Goal: Task Accomplishment & Management: Use online tool/utility

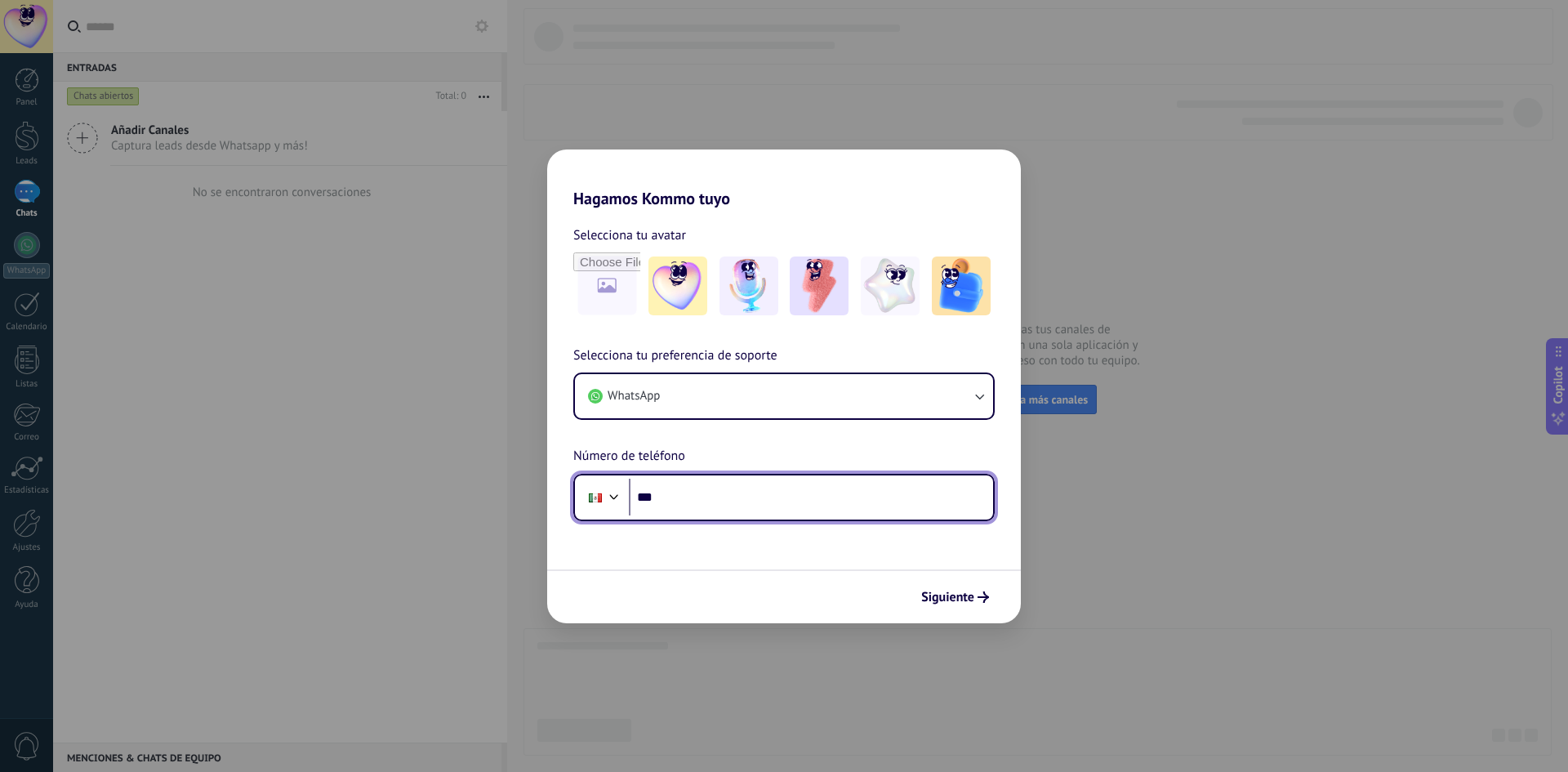
click at [715, 492] on input "***" at bounding box center [811, 497] width 365 height 37
type input "**********"
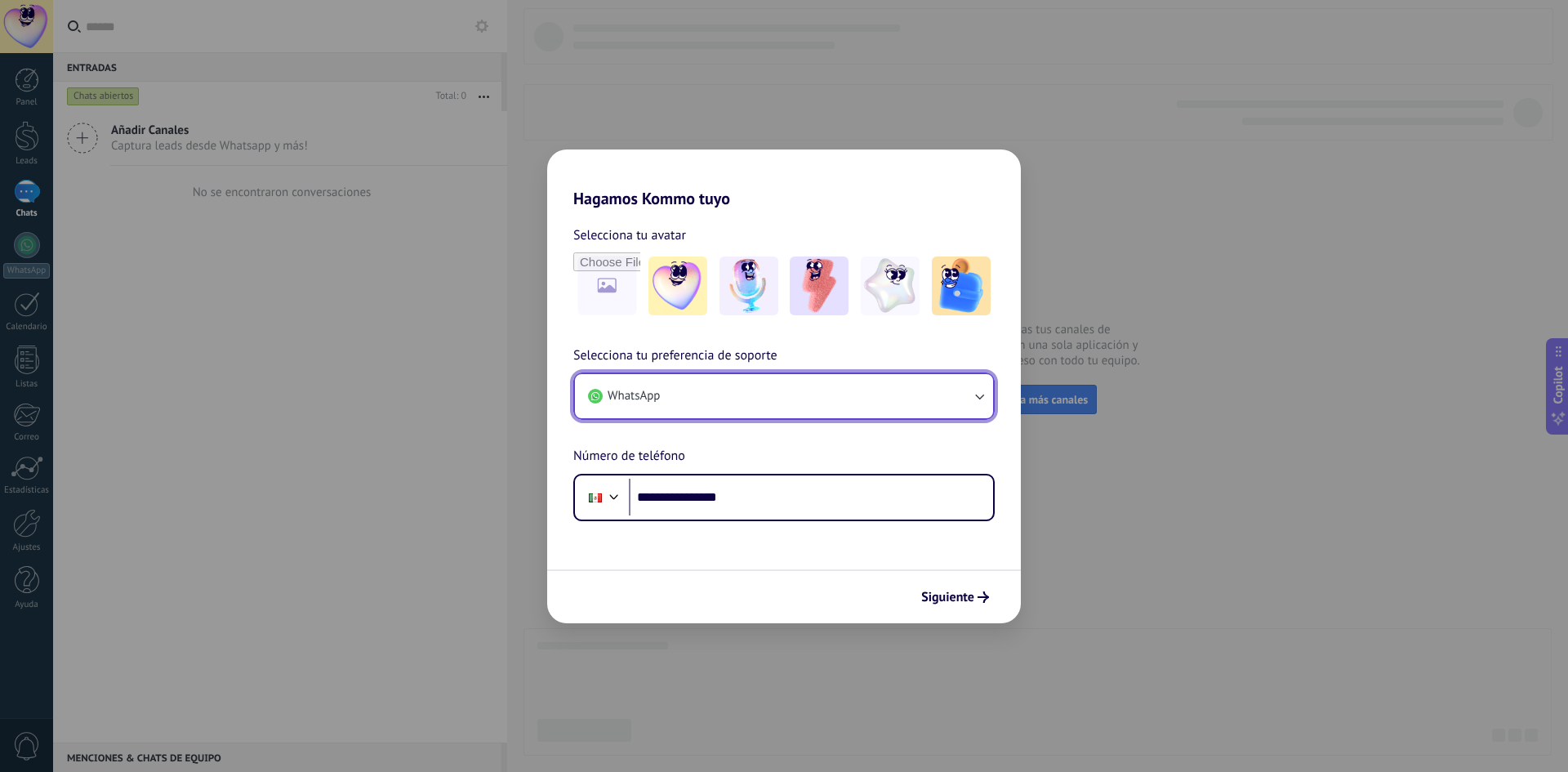
click at [972, 380] on button "WhatsApp" at bounding box center [784, 396] width 418 height 44
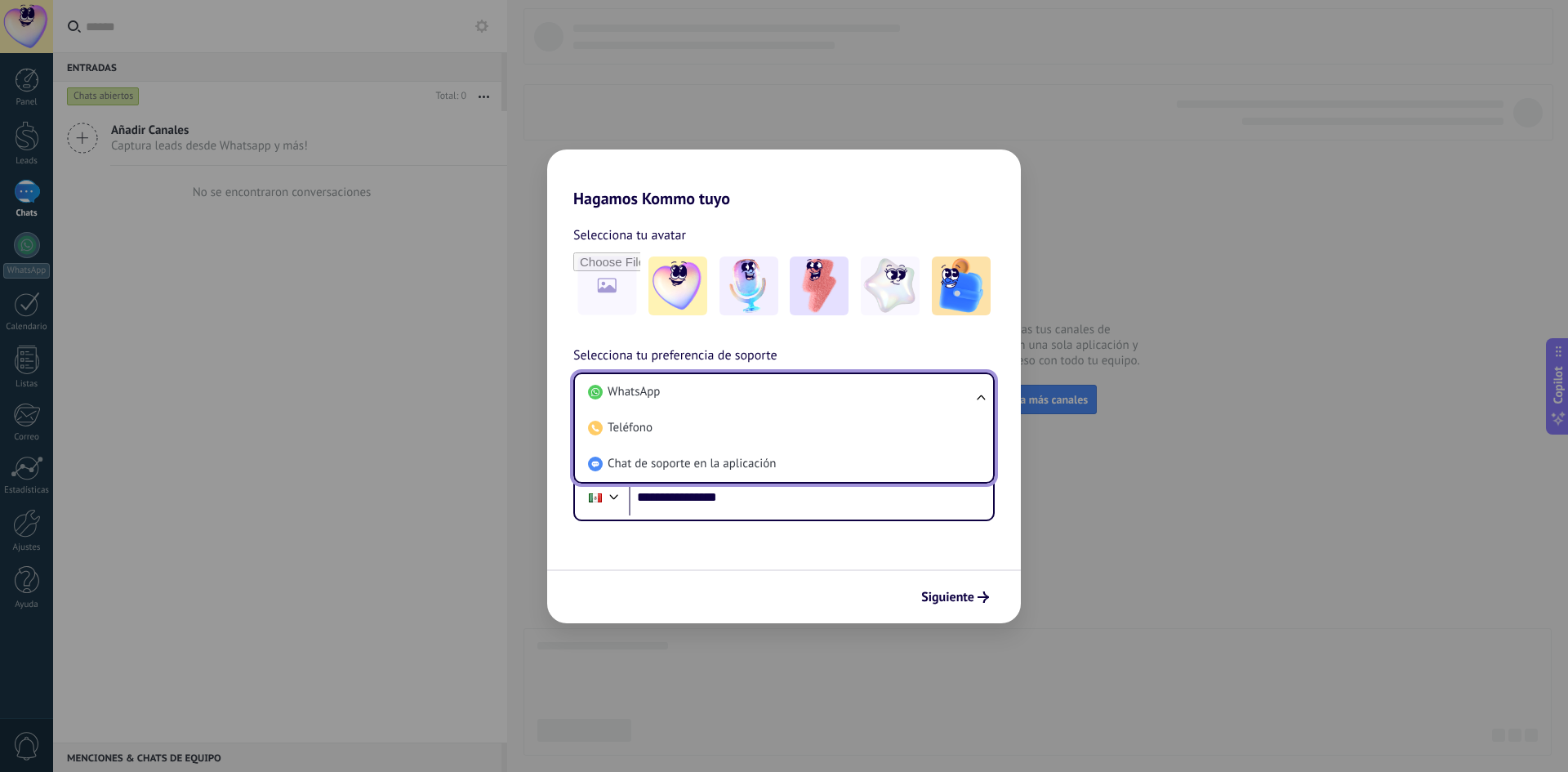
click at [972, 380] on li "WhatsApp" at bounding box center [781, 392] width 399 height 36
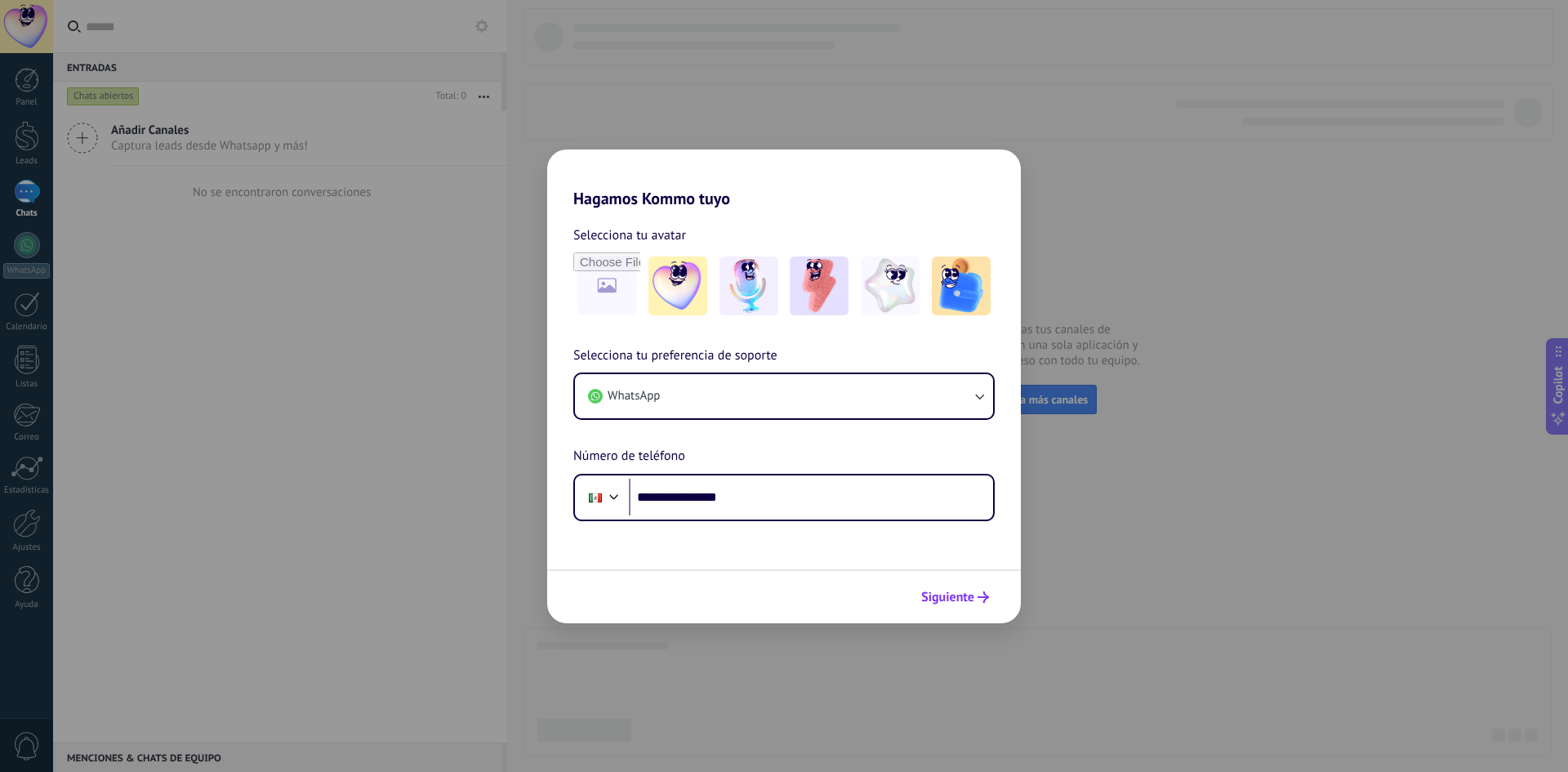
click at [962, 599] on span "Siguiente" at bounding box center [948, 597] width 53 height 11
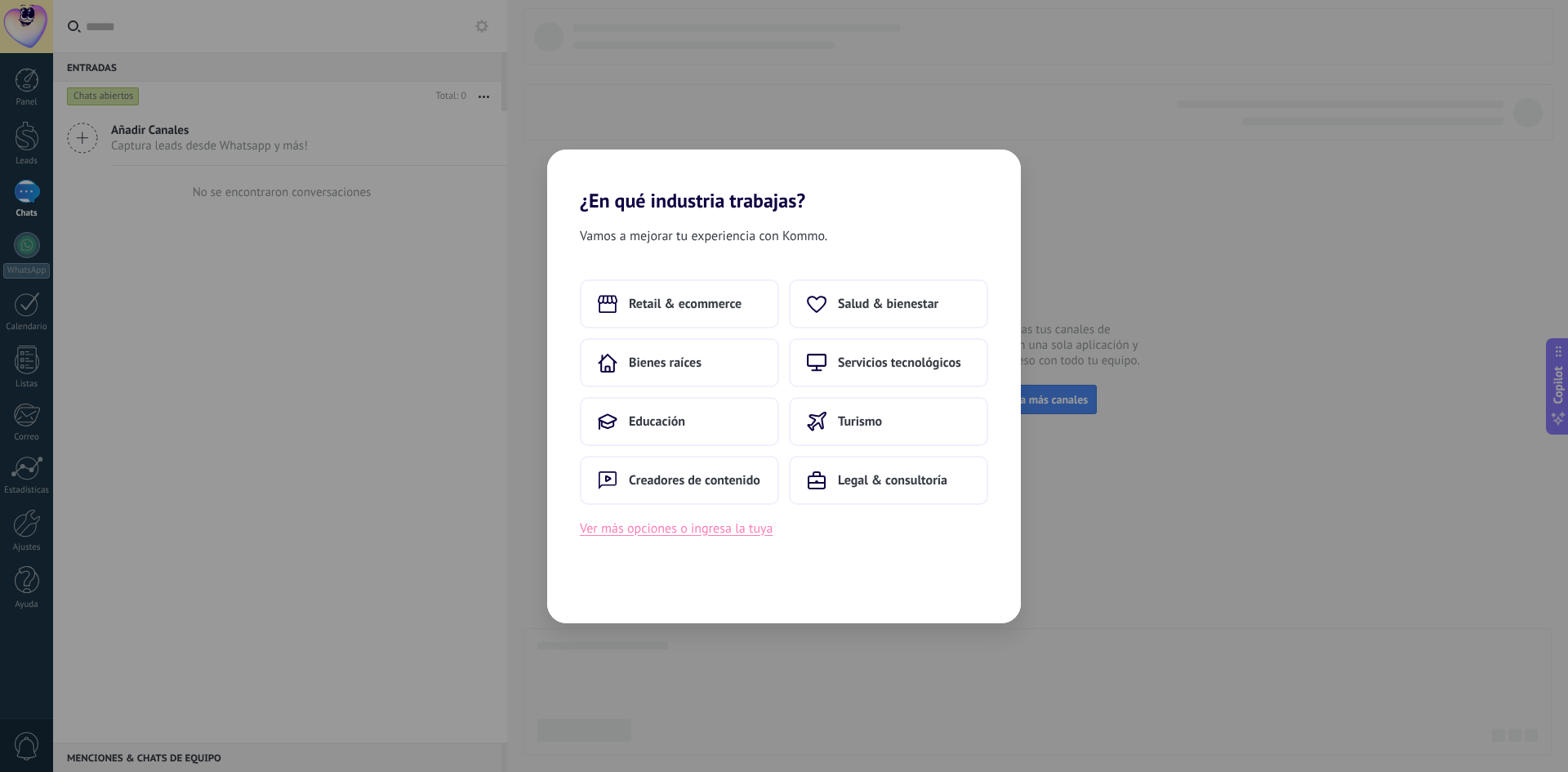
click at [700, 526] on button "Ver más opciones o ingresa la tuya" at bounding box center [676, 528] width 192 height 21
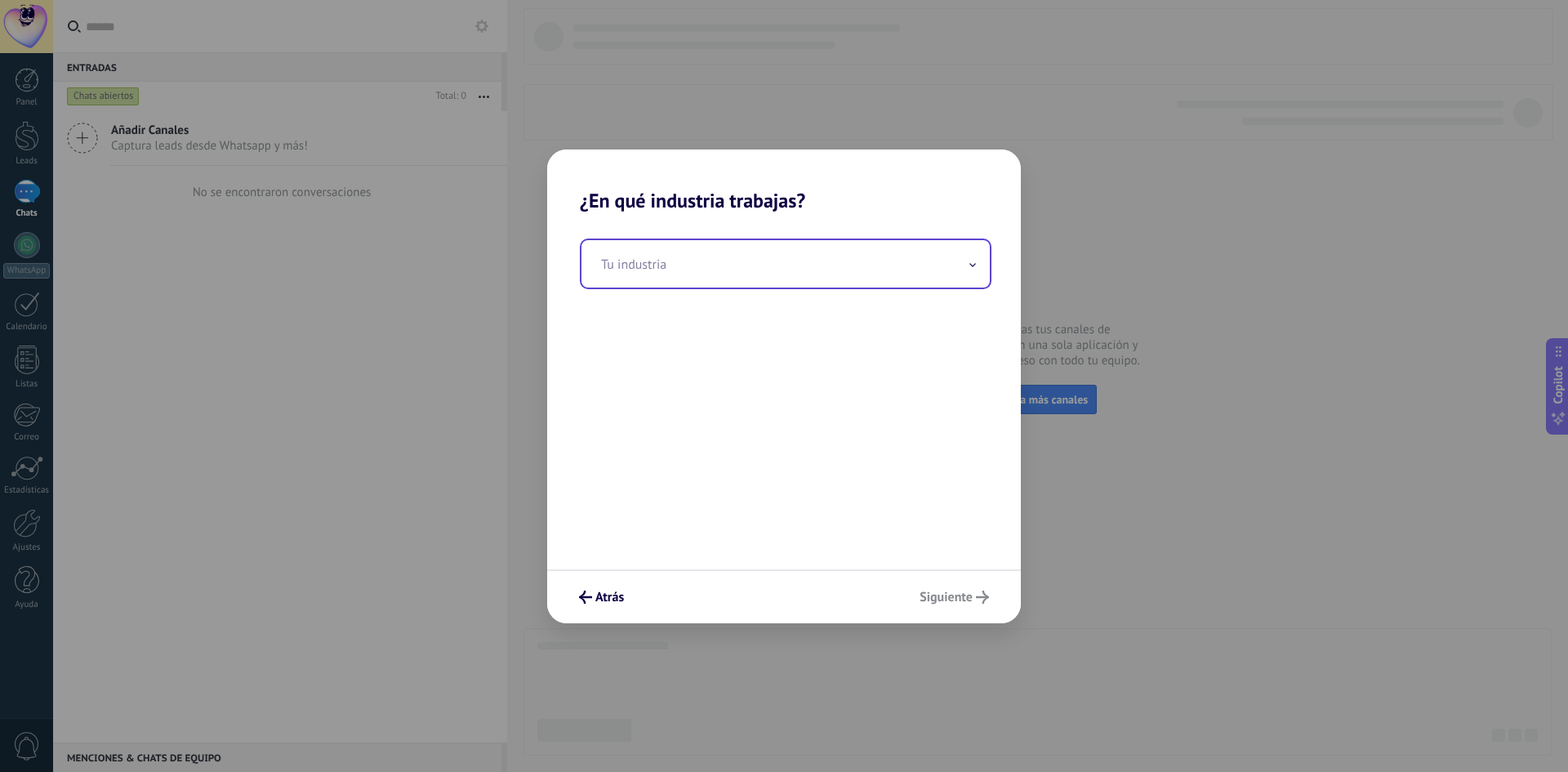
click at [670, 268] on input "text" at bounding box center [785, 264] width 408 height 48
type input "*"
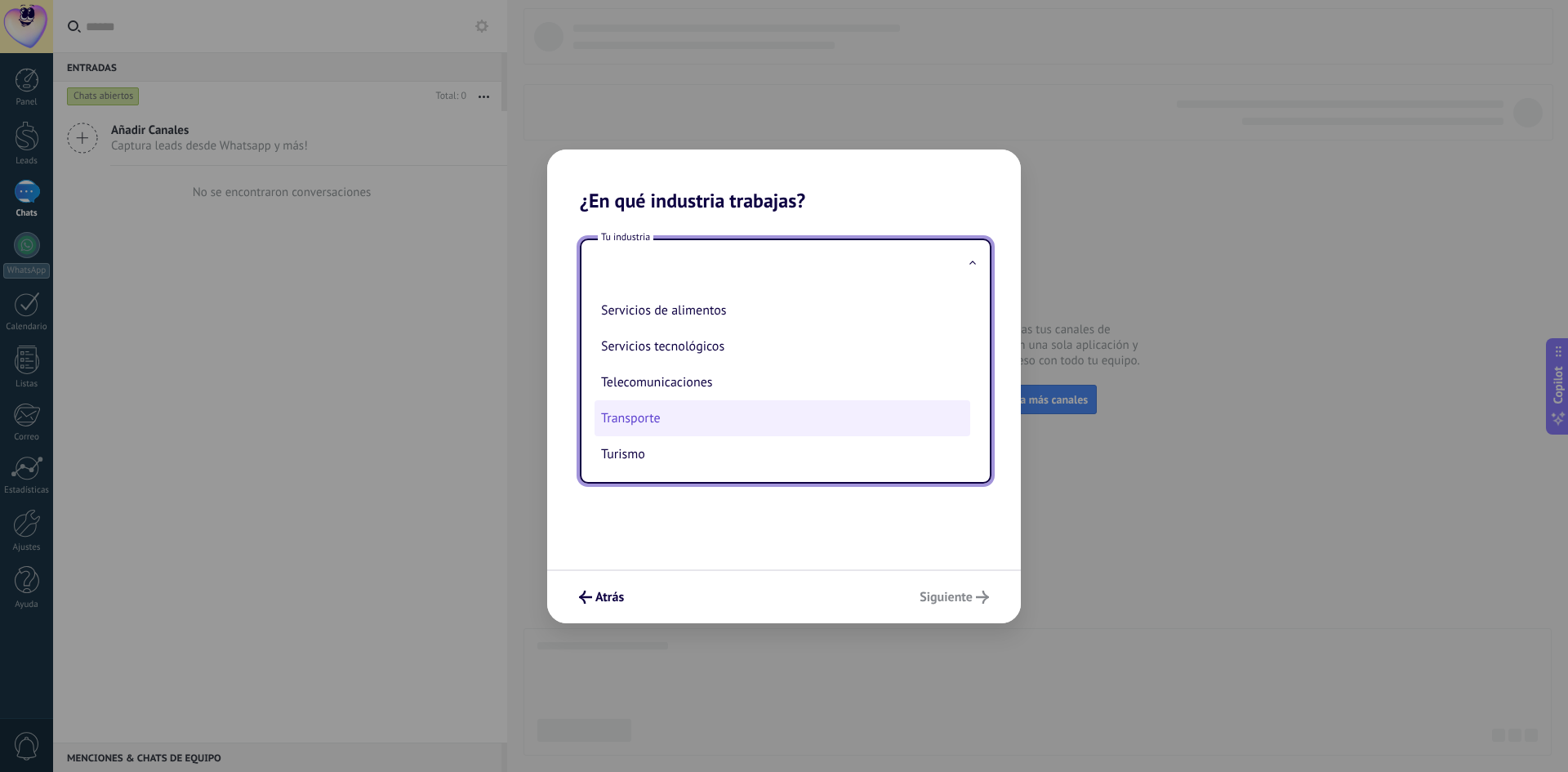
scroll to position [433, 0]
click at [972, 255] on input "text" at bounding box center [785, 264] width 408 height 48
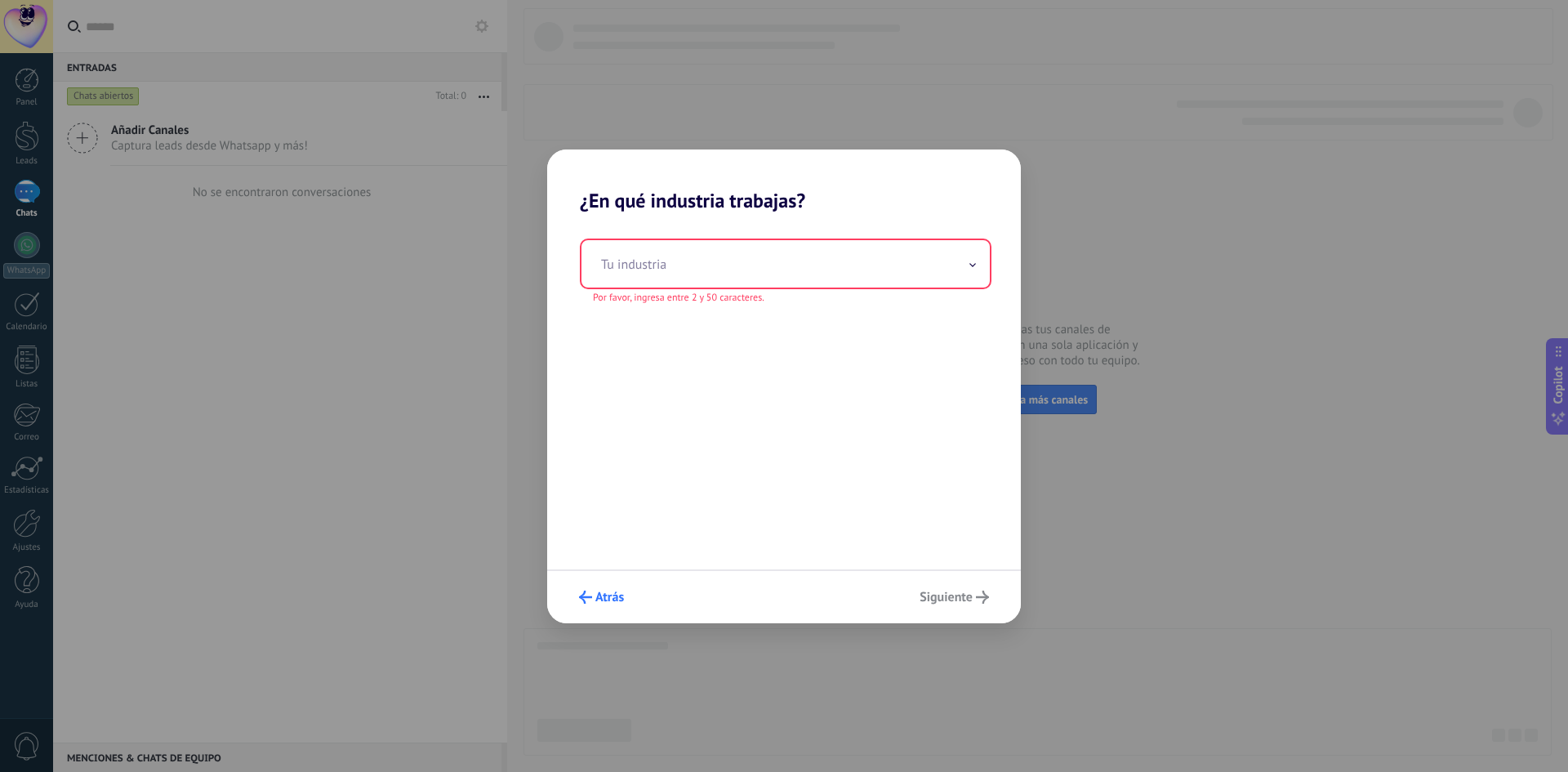
click at [586, 600] on icon "submit" at bounding box center [586, 597] width 13 height 13
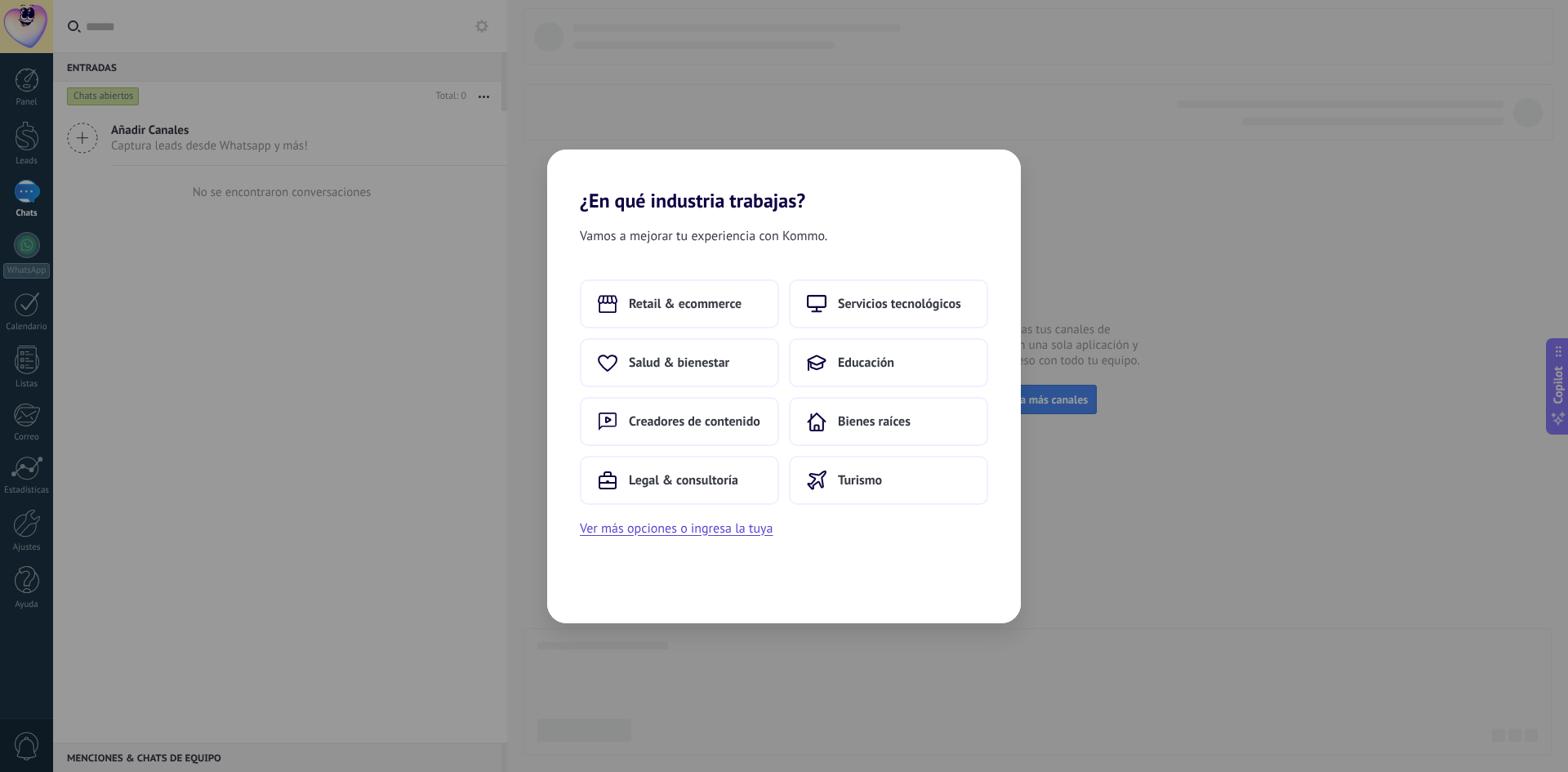
click at [941, 561] on div "Vamos a mejorar tu experiencia con Kommo. Retail & ecommerce Servicios tecnológ…" at bounding box center [784, 418] width 474 height 411
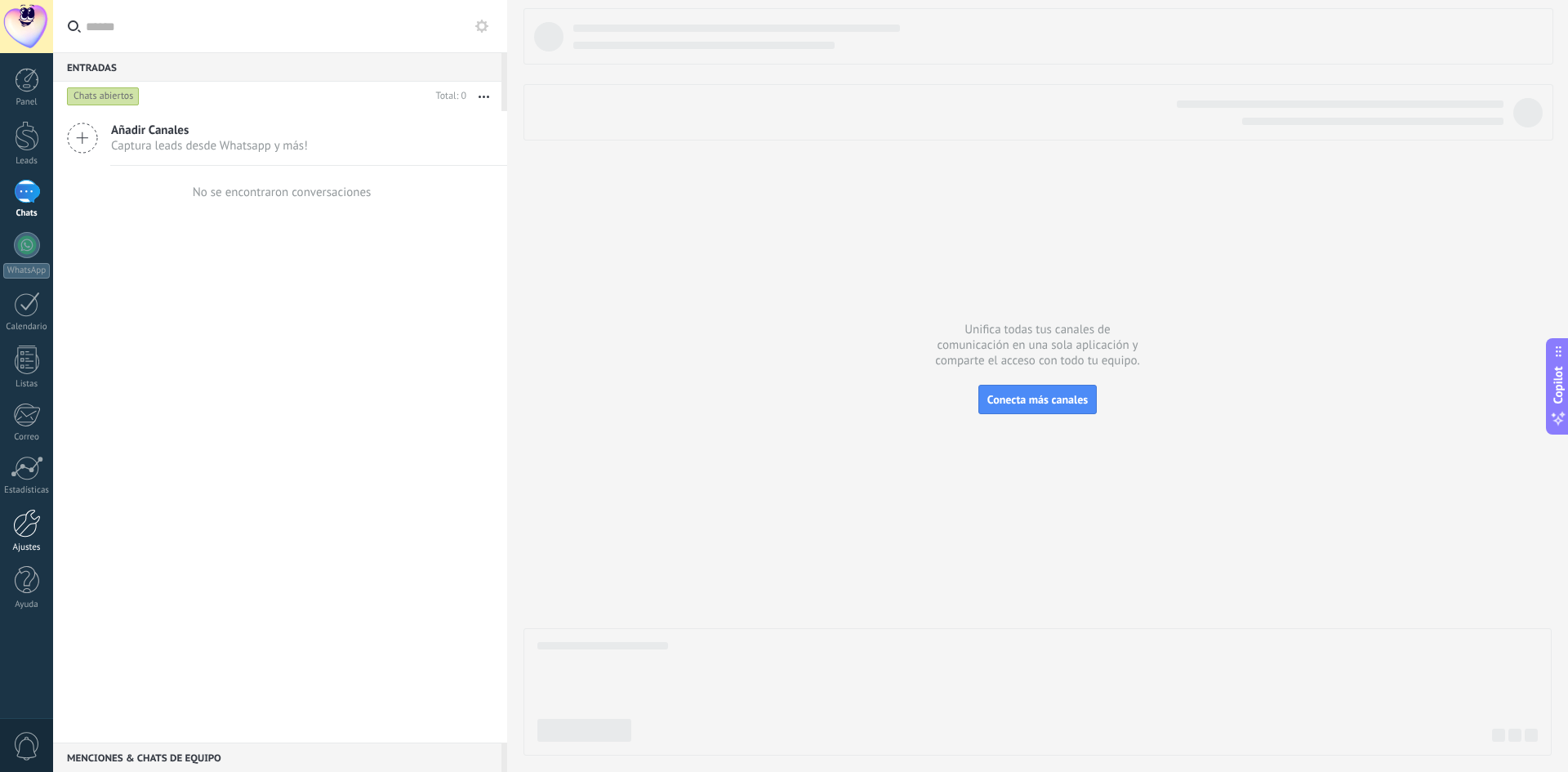
click at [33, 526] on div at bounding box center [27, 524] width 28 height 29
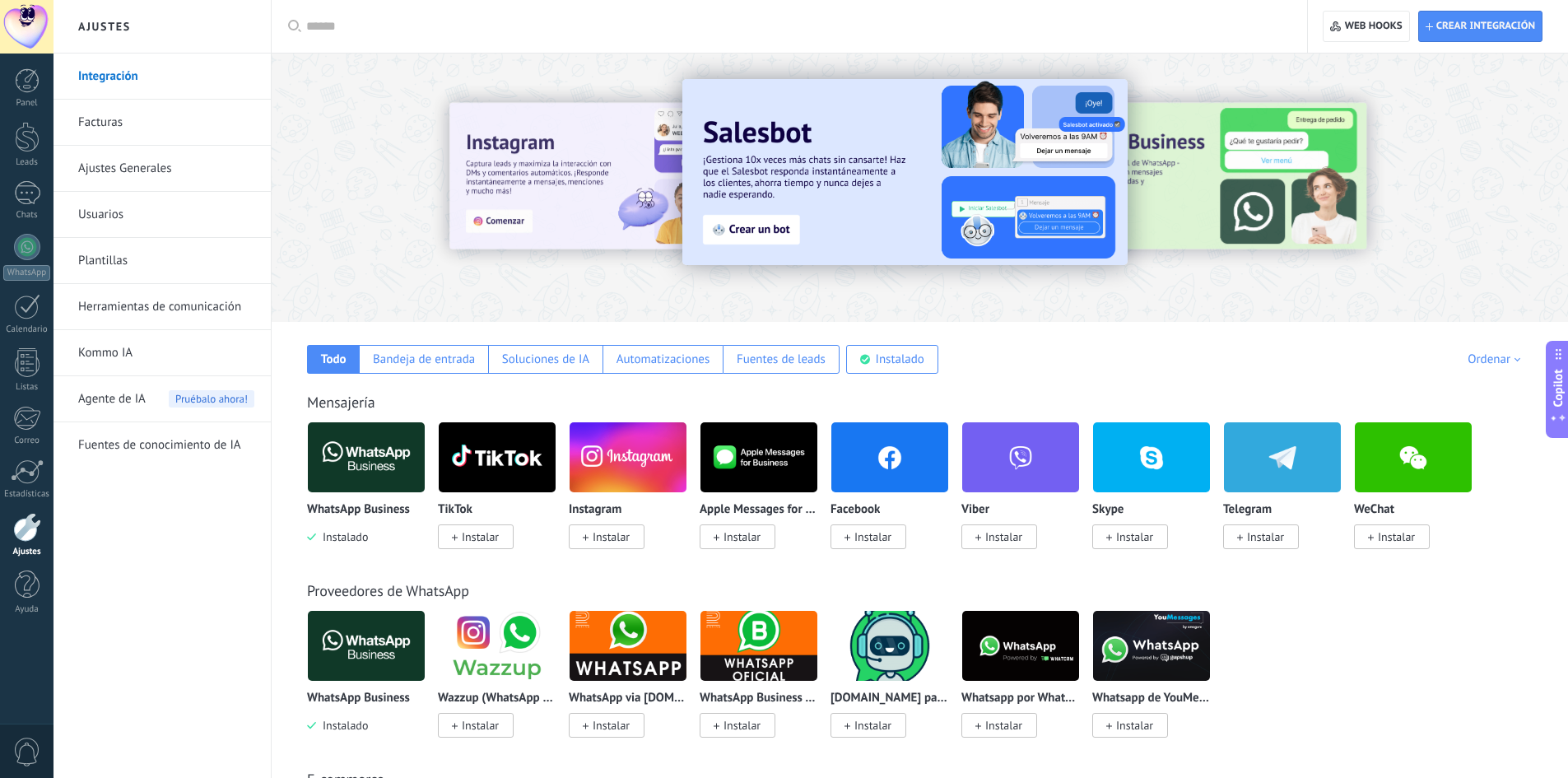
click at [1152, 32] on input "text" at bounding box center [794, 27] width 977 height 17
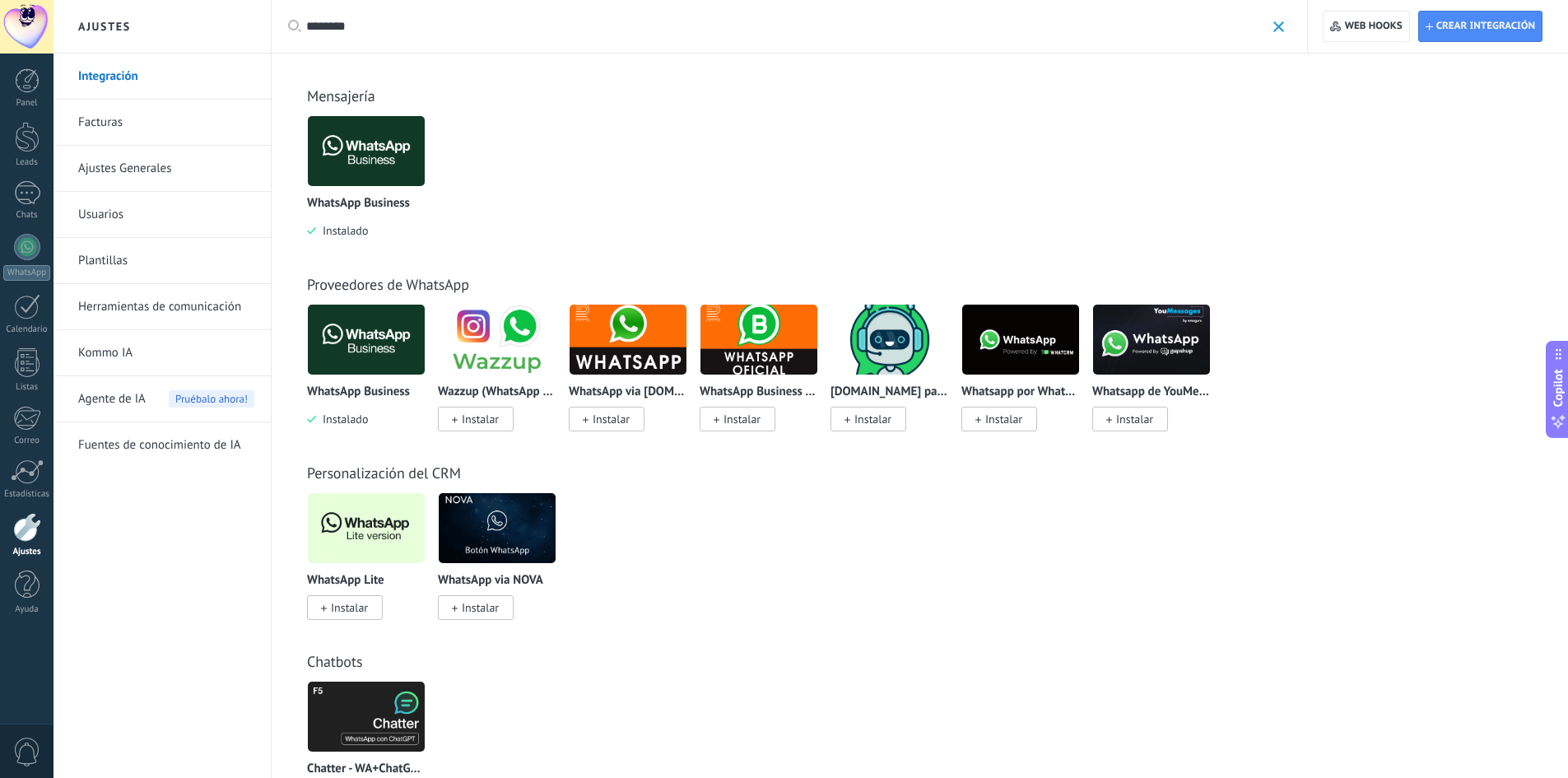
type input "********"
drag, startPoint x: 1078, startPoint y: 31, endPoint x: 650, endPoint y: 630, distance: 736.2
click at [650, 630] on div "Chatbots Chatter - [GEOGRAPHIC_DATA]+ChatGPT via Komanda F5 Instalar YCLA AI In…" at bounding box center [919, 713] width 1263 height 188
click at [343, 611] on span "Instalar" at bounding box center [349, 607] width 37 height 14
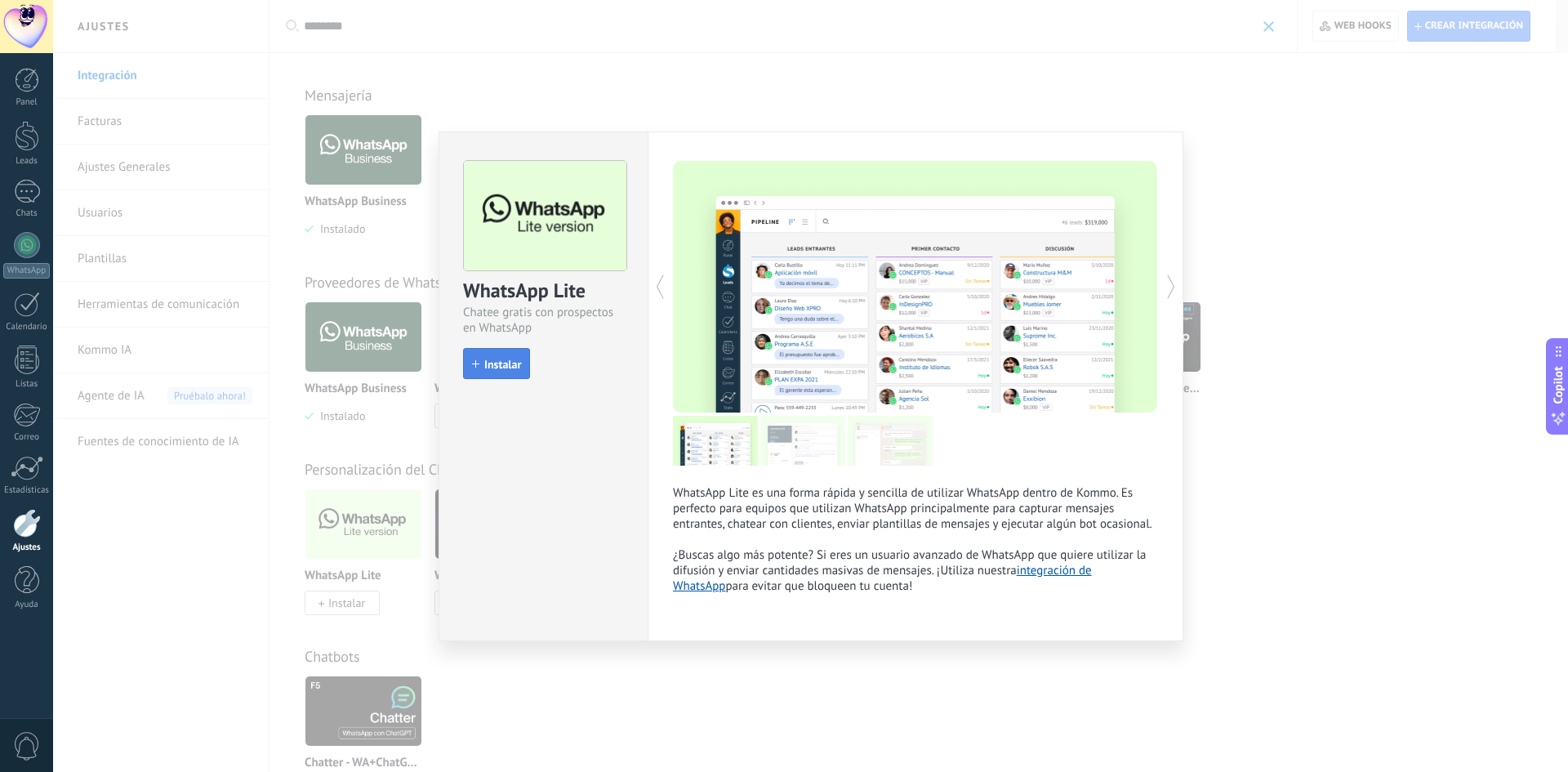
click at [509, 360] on span "Instalar" at bounding box center [503, 365] width 37 height 11
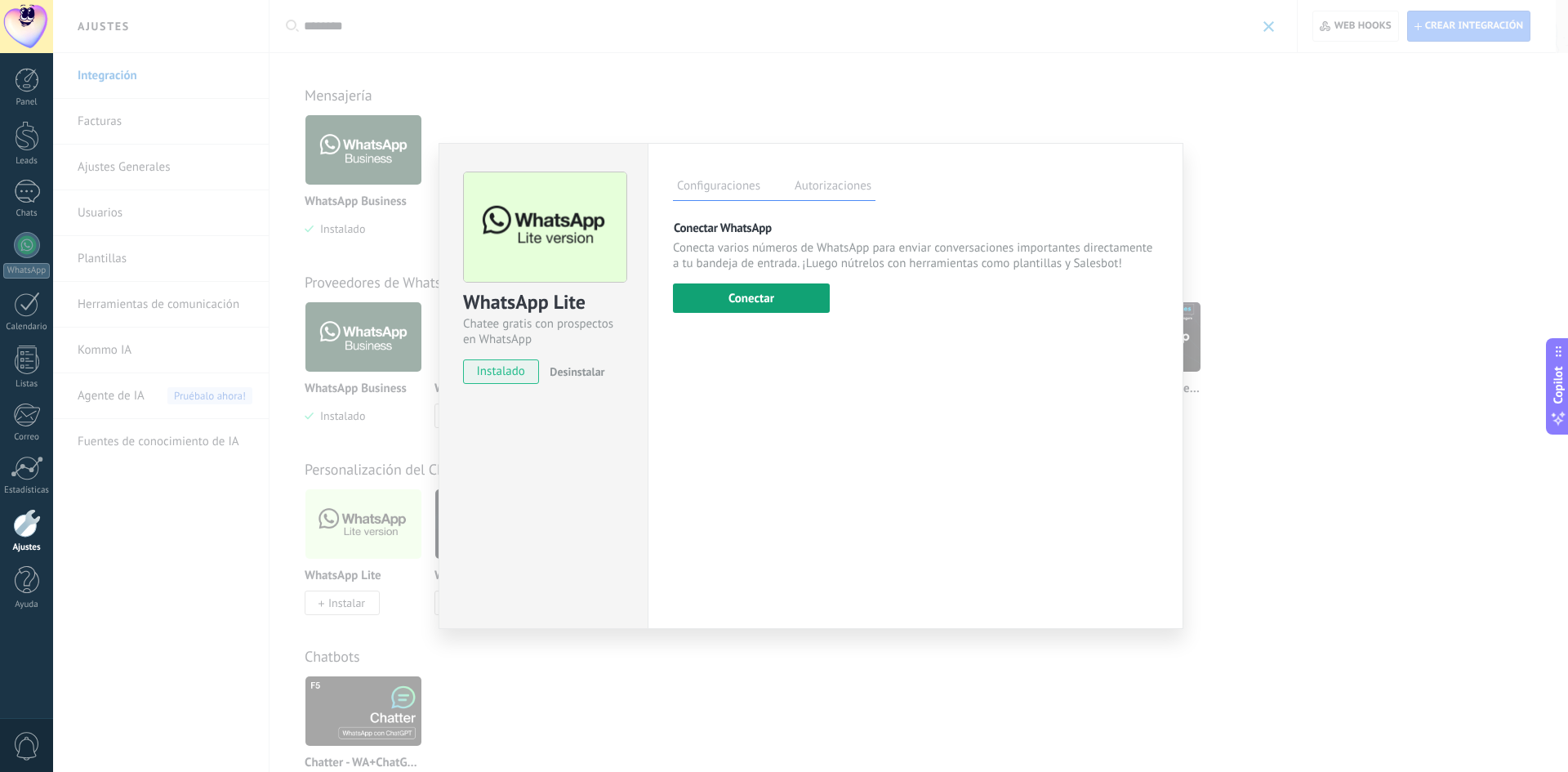
click at [770, 305] on button "Conectar" at bounding box center [751, 298] width 157 height 30
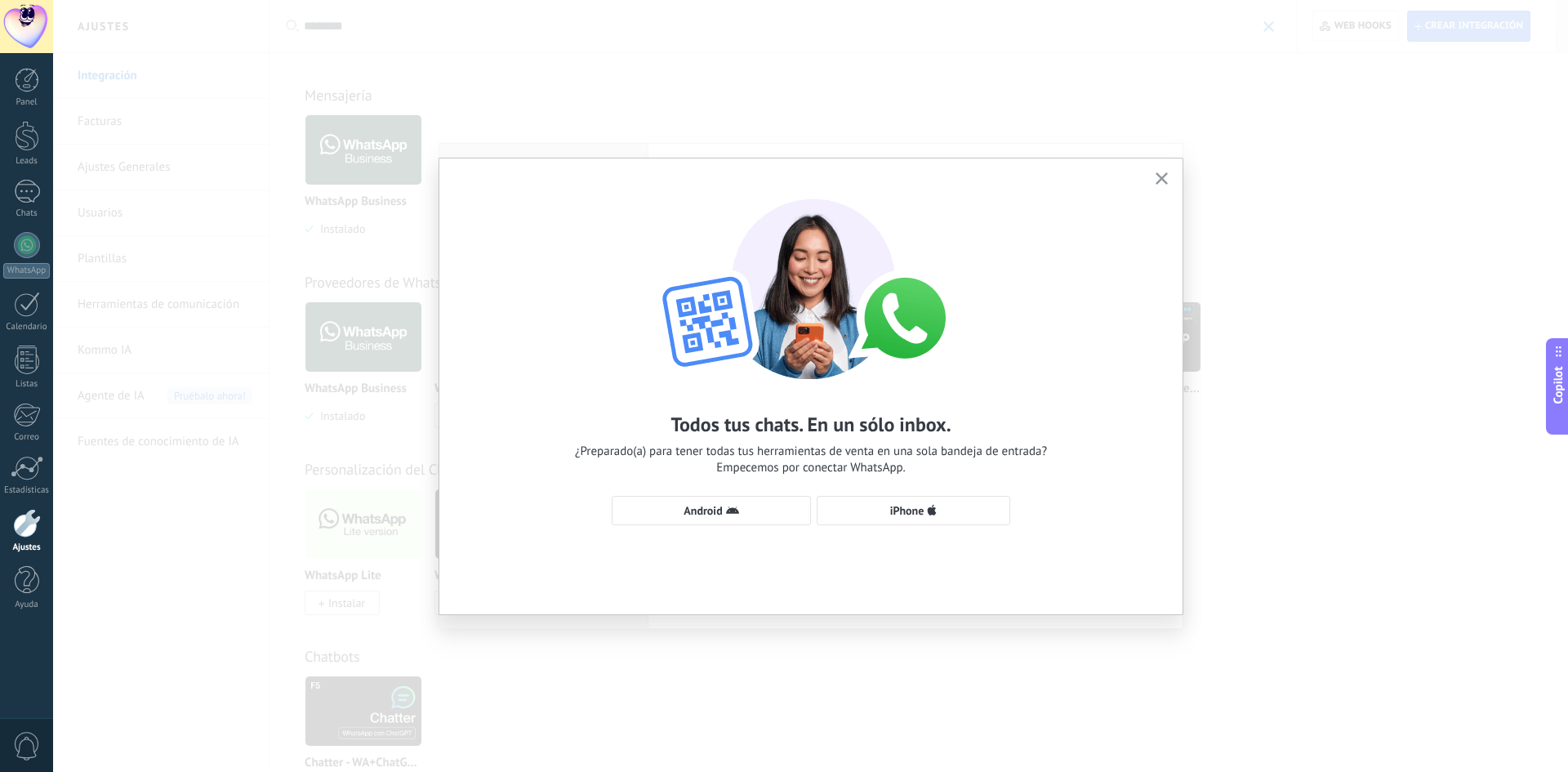
click at [1161, 179] on use "button" at bounding box center [1161, 178] width 12 height 12
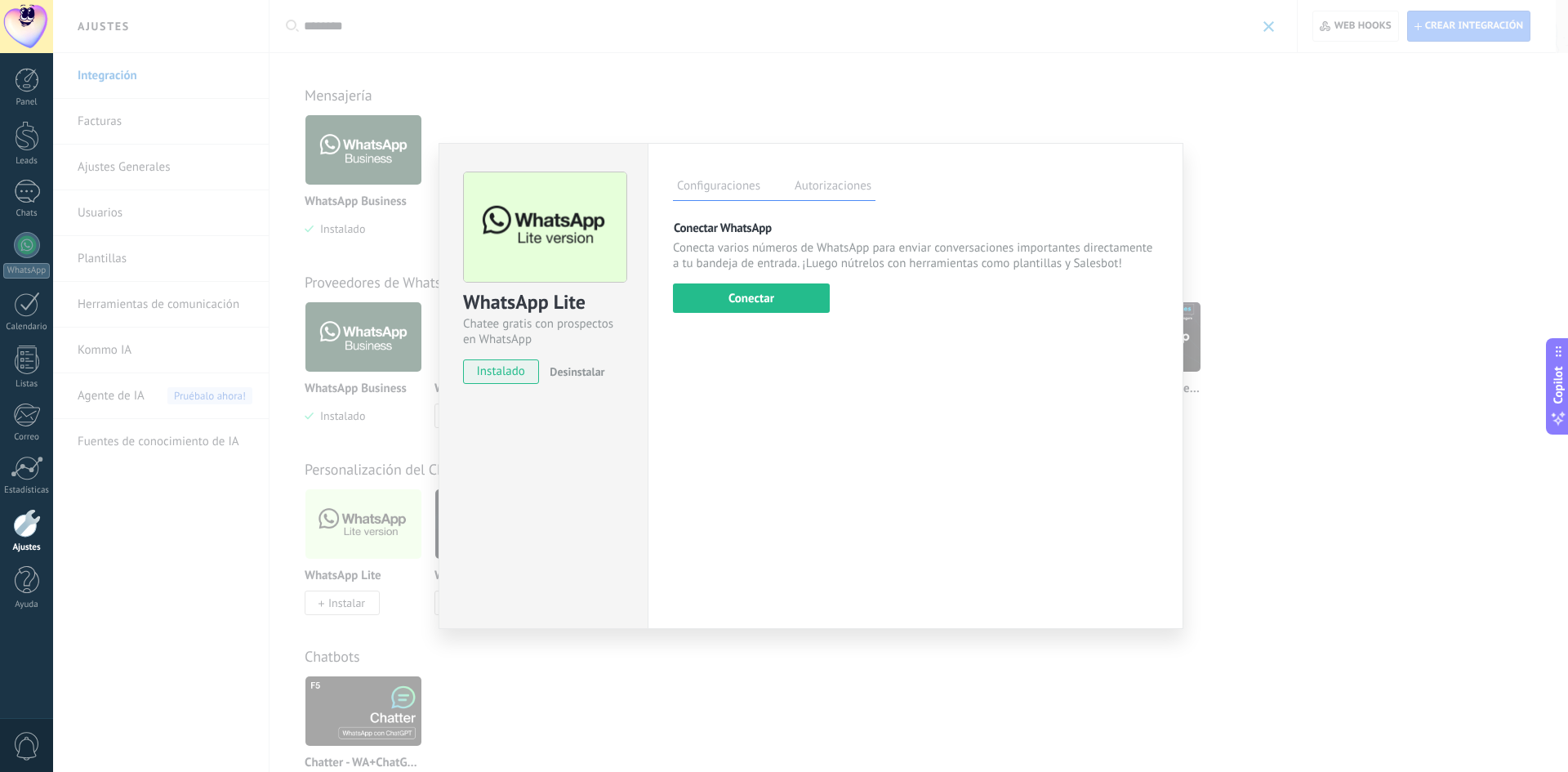
click at [1322, 139] on div "WhatsApp Lite Chatee gratis con prospectos en WhatsApp instalado Desinstalar Co…" at bounding box center [811, 386] width 1516 height 772
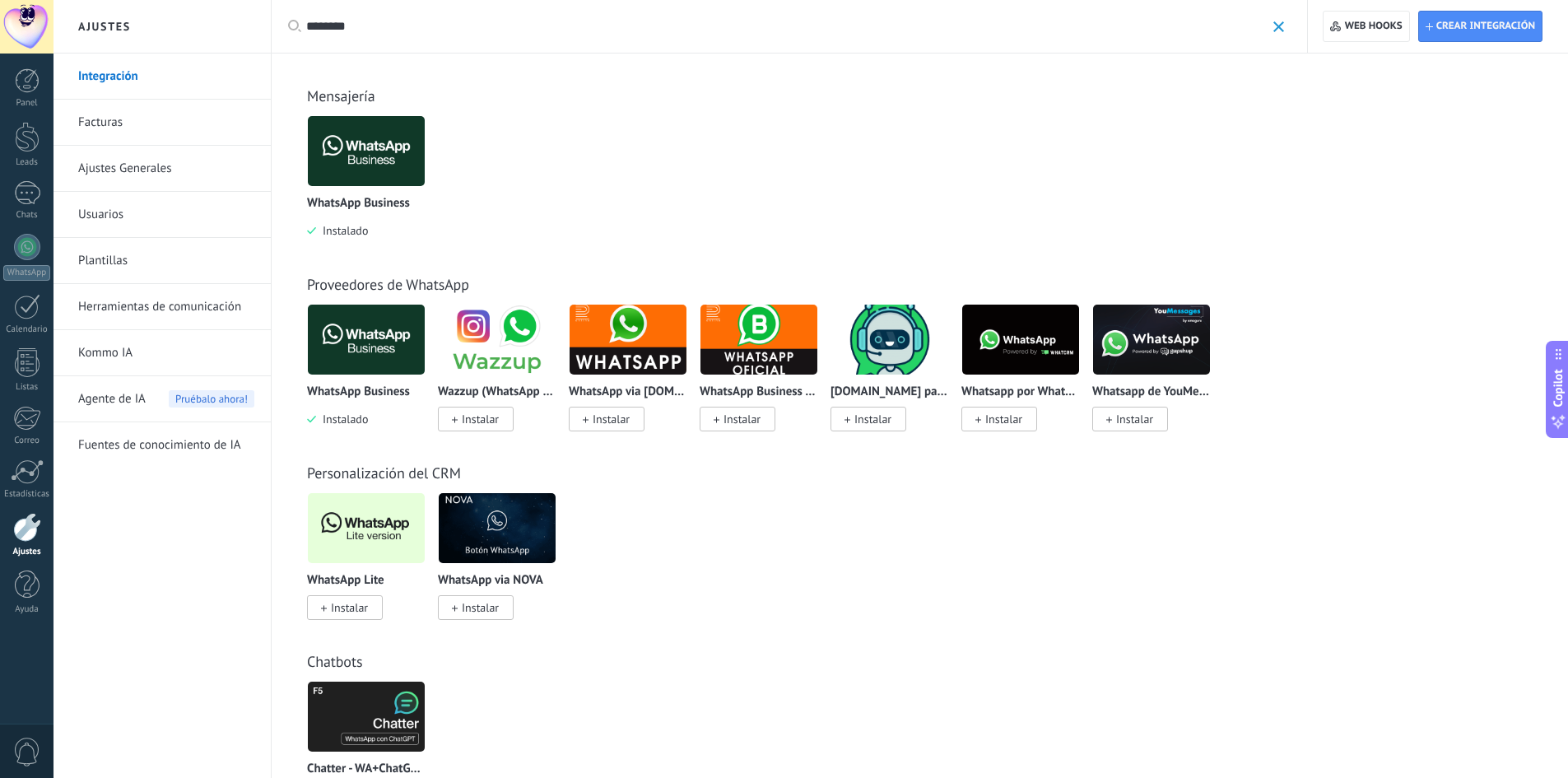
click at [351, 604] on span "Instalar" at bounding box center [349, 607] width 37 height 14
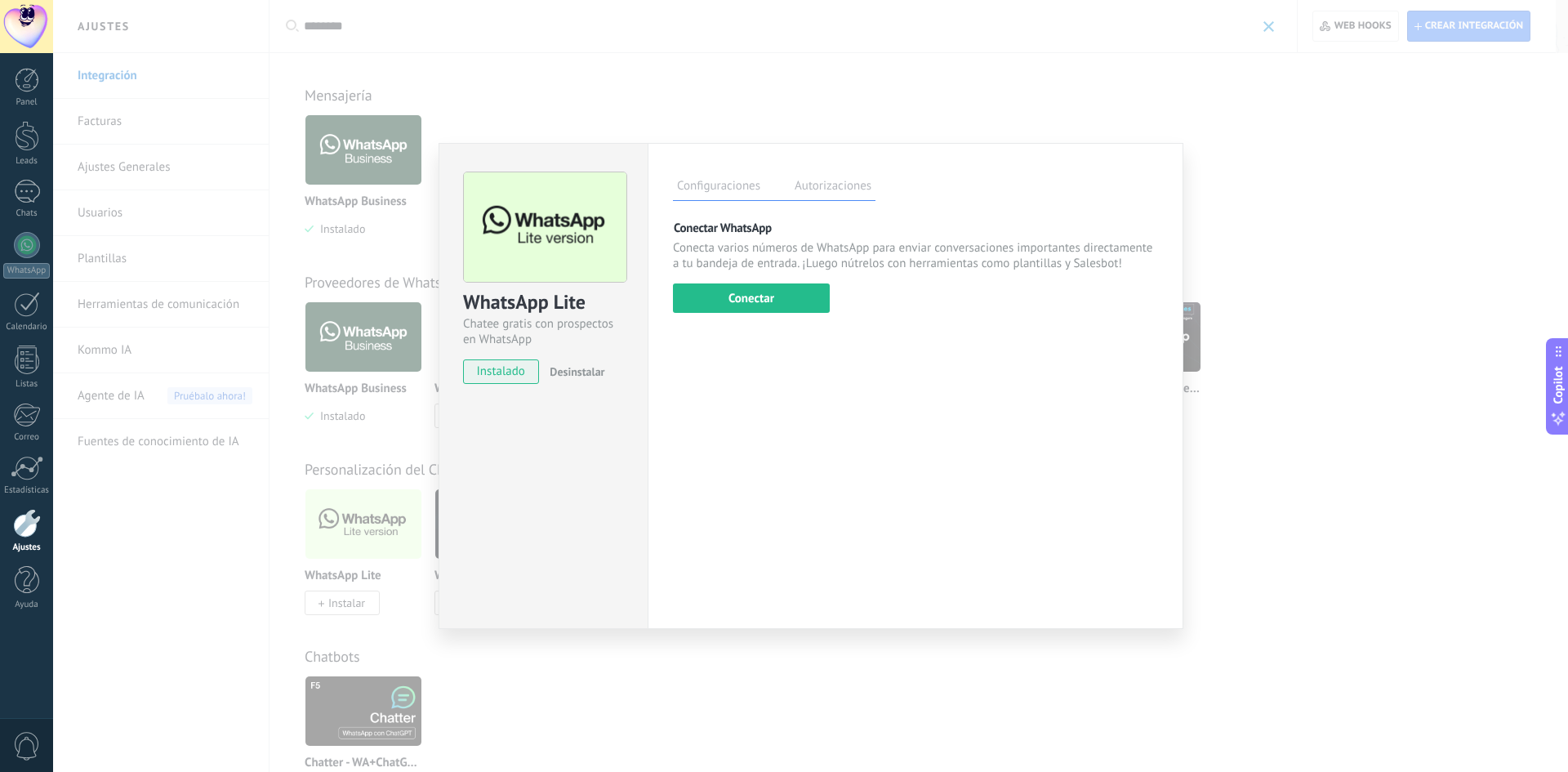
click at [1326, 428] on div "WhatsApp Lite Chatee gratis con prospectos en WhatsApp instalado Desinstalar Co…" at bounding box center [811, 386] width 1516 height 772
